Goal: Task Accomplishment & Management: Complete application form

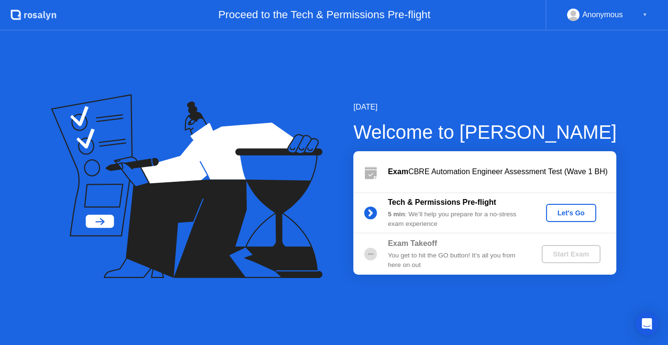
click at [566, 213] on div "Let's Go" at bounding box center [571, 213] width 43 height 8
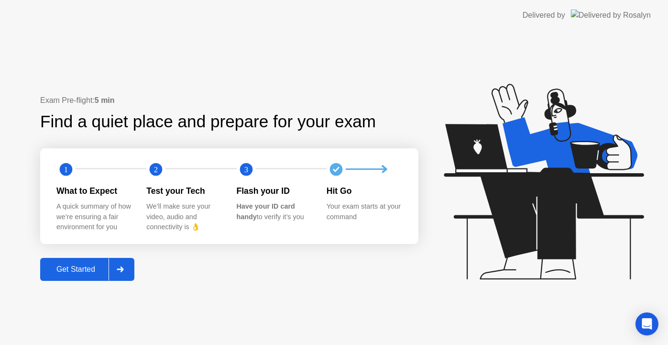
click at [89, 272] on div "Get Started" at bounding box center [75, 269] width 65 height 9
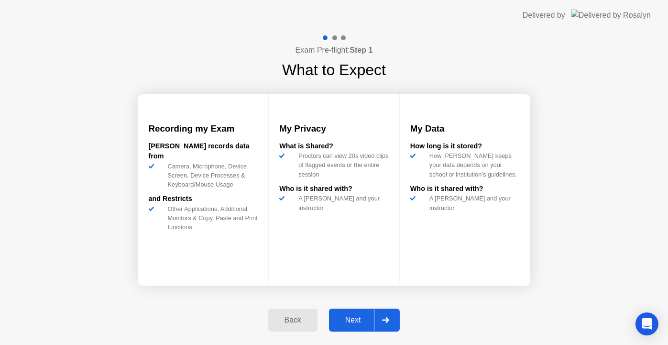
click at [359, 322] on div "Next" at bounding box center [353, 319] width 43 height 9
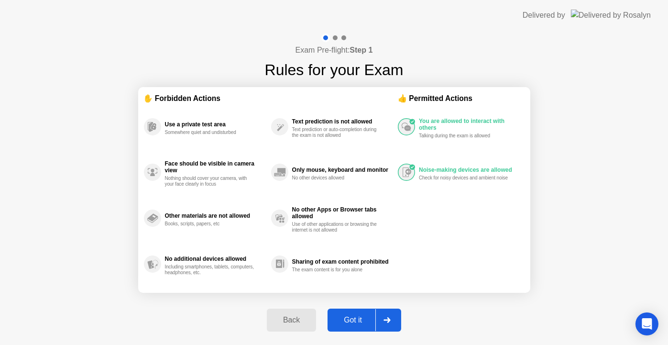
click at [352, 319] on div "Got it" at bounding box center [352, 319] width 45 height 9
select select "**********"
select select "*******"
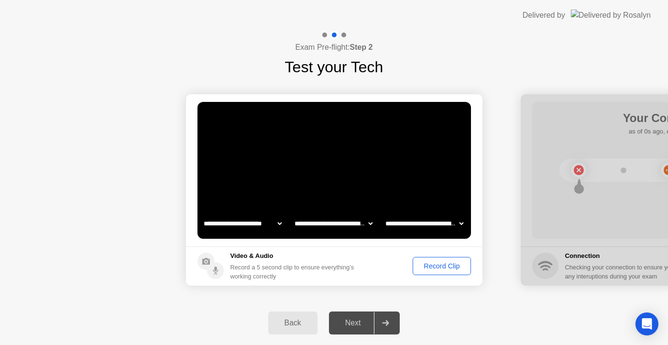
click at [437, 264] on div "Record Clip" at bounding box center [441, 266] width 51 height 8
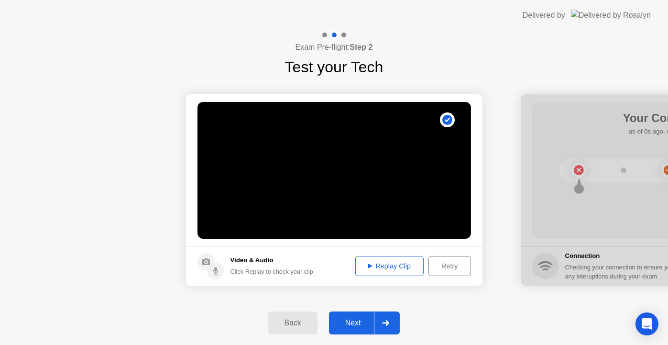
click at [383, 262] on div "Replay Clip" at bounding box center [389, 266] width 62 height 8
click at [360, 318] on div "Next" at bounding box center [353, 322] width 43 height 9
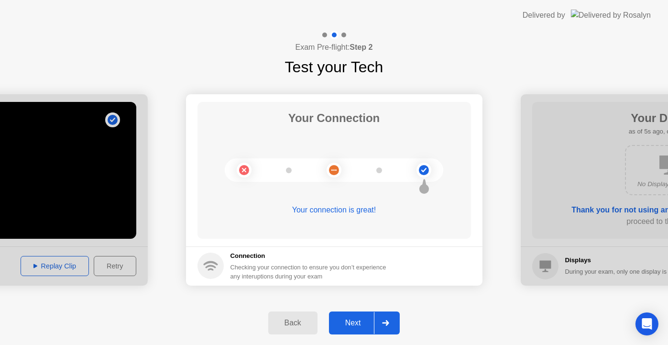
click at [356, 322] on div "Next" at bounding box center [353, 322] width 43 height 9
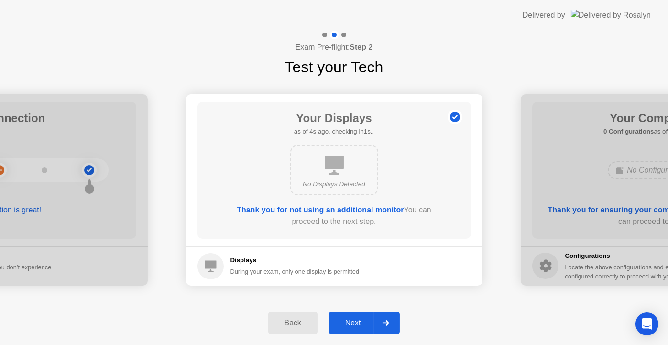
click at [357, 324] on div "Next" at bounding box center [353, 322] width 43 height 9
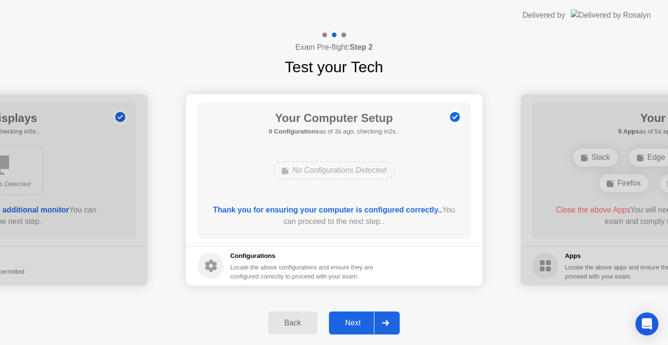
click at [359, 324] on div "Next" at bounding box center [353, 322] width 43 height 9
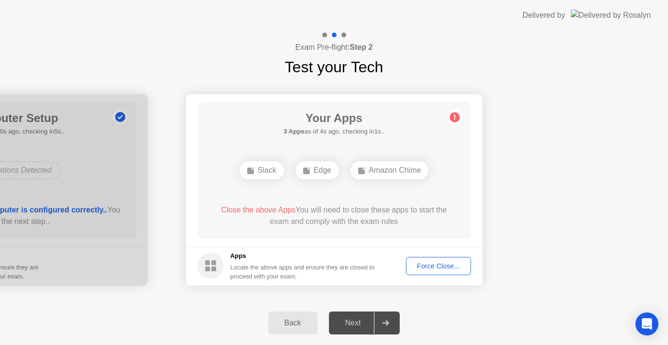
click at [438, 264] on div "Force Close..." at bounding box center [438, 266] width 58 height 8
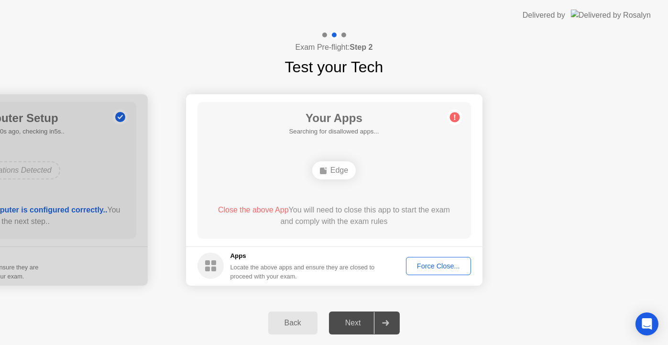
click at [431, 263] on div "Force Close..." at bounding box center [438, 266] width 58 height 8
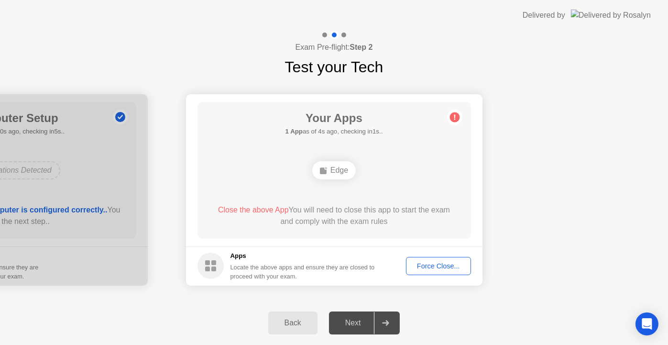
click at [455, 117] on icon at bounding box center [454, 116] width 1 height 5
click at [341, 168] on div "Edge" at bounding box center [333, 170] width 43 height 18
click at [433, 262] on div "Force Close..." at bounding box center [438, 266] width 58 height 8
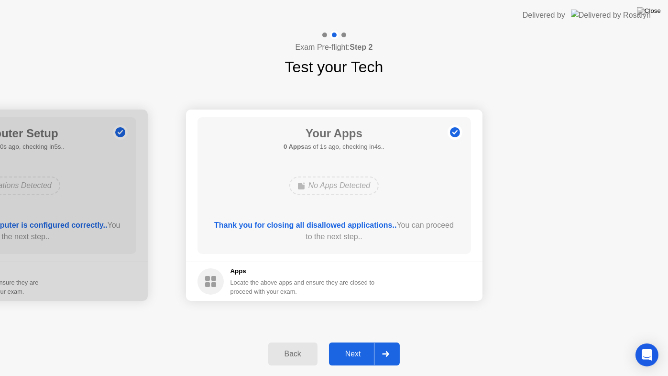
click at [347, 344] on div "Next" at bounding box center [353, 353] width 43 height 9
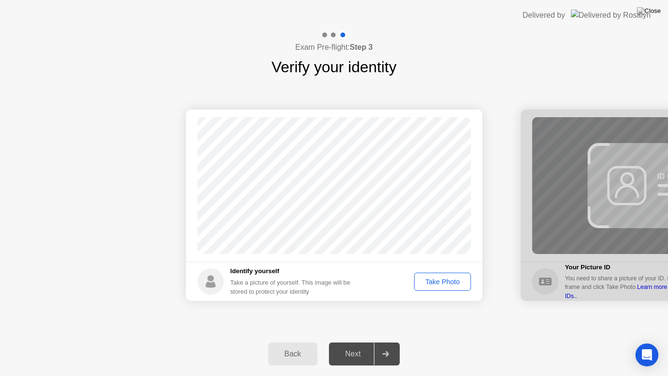
click at [452, 278] on div "Take Photo" at bounding box center [442, 282] width 50 height 8
click at [450, 278] on div "Retake" at bounding box center [448, 282] width 37 height 8
click at [442, 281] on div "Take Photo" at bounding box center [442, 282] width 50 height 8
click at [358, 344] on div "Next" at bounding box center [353, 353] width 43 height 9
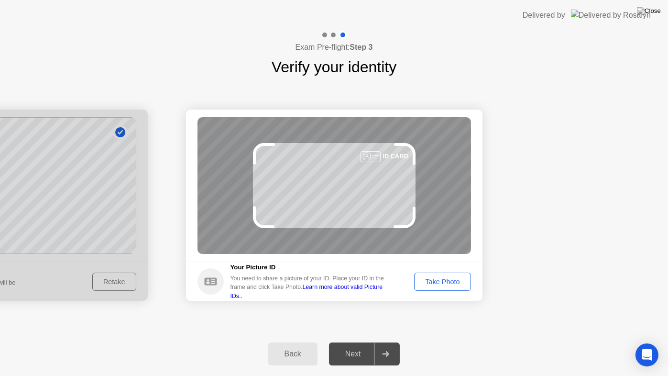
click at [444, 278] on div "Take Photo" at bounding box center [442, 282] width 50 height 8
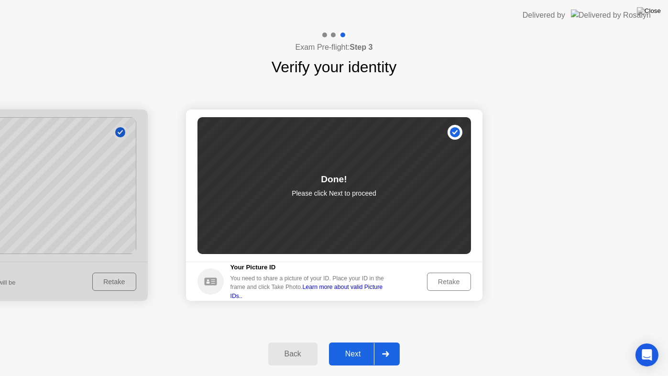
click at [352, 344] on div "Next" at bounding box center [353, 353] width 43 height 9
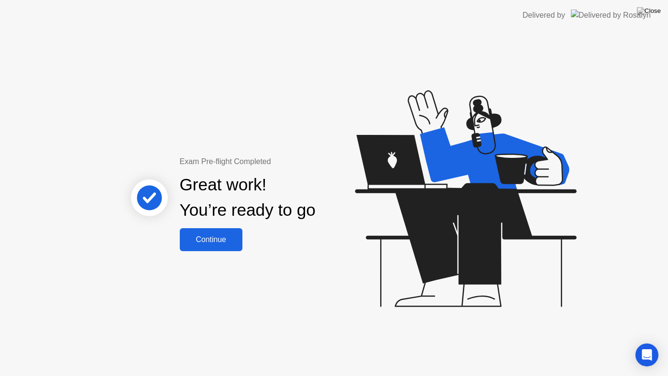
click at [219, 236] on div "Continue" at bounding box center [211, 239] width 57 height 9
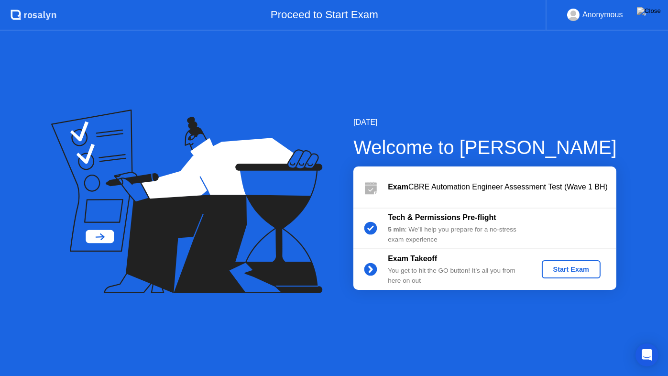
click at [565, 272] on div "Start Exam" at bounding box center [570, 269] width 51 height 8
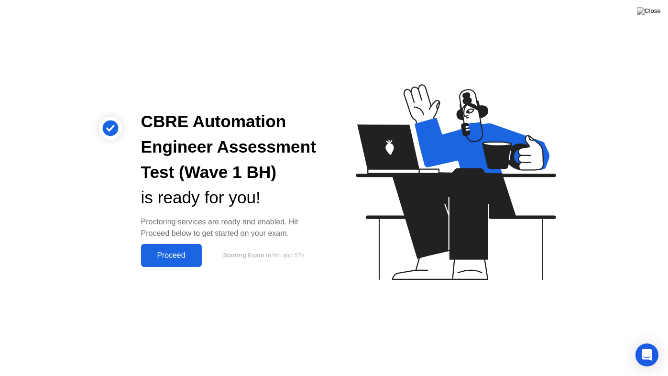
click at [169, 253] on div "Proceed" at bounding box center [171, 255] width 55 height 9
